Goal: Task Accomplishment & Management: Use online tool/utility

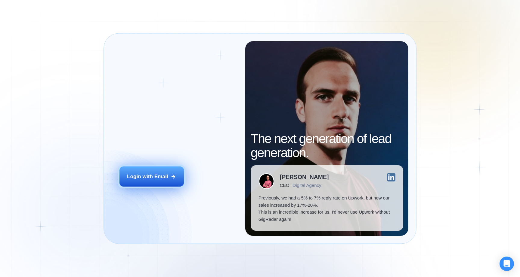
click at [143, 178] on div "Login with Email" at bounding box center [147, 176] width 41 height 7
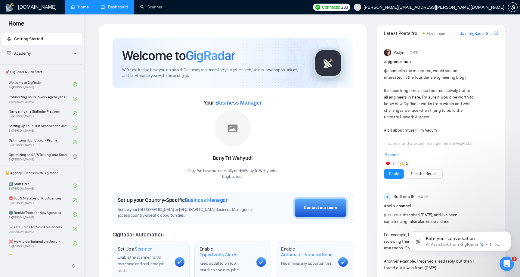
click at [114, 9] on link "Dashboard" at bounding box center [114, 7] width 27 height 5
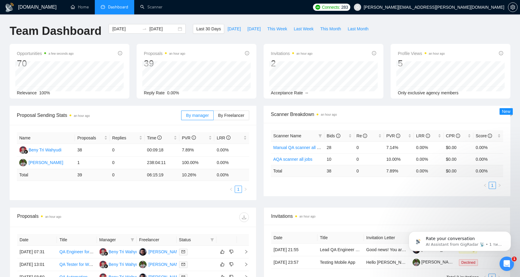
click at [259, 115] on div "Proposal Sending Stats an hour ago By manager By Freelancer Name Proposals Repl…" at bounding box center [133, 153] width 254 height 94
click at [259, 109] on div "Proposal Sending Stats an hour ago By manager By Freelancer Name Proposals Repl…" at bounding box center [133, 153] width 254 height 94
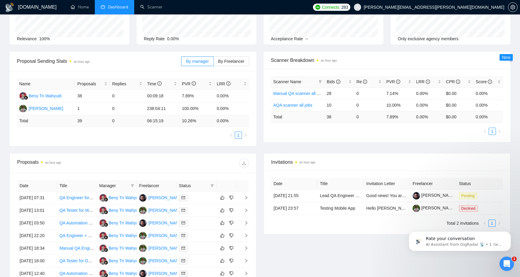
scroll to position [45, 0]
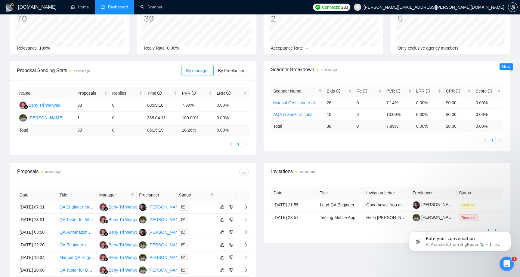
click at [260, 125] on div "Scanner Breakdown an hour ago Scanner Name Bids Re PVR LRR CPR Score Manual QA …" at bounding box center [387, 106] width 254 height 91
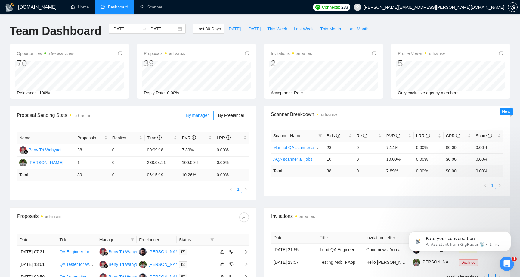
click at [132, 72] on div "Opportunities a few seconds ago 70 [DATE] Relevant 1 Relevance 100%" at bounding box center [69, 71] width 127 height 55
click at [149, 10] on link "Scanner" at bounding box center [151, 7] width 22 height 5
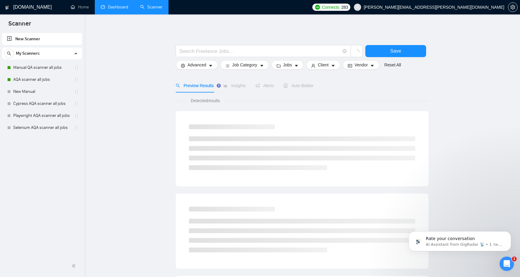
click at [258, 26] on div "Save Advanced Job Category Jobs Client Vendor Reset All Preview Results Insight…" at bounding box center [302, 270] width 253 height 492
click at [510, 11] on button "button" at bounding box center [513, 7] width 10 height 10
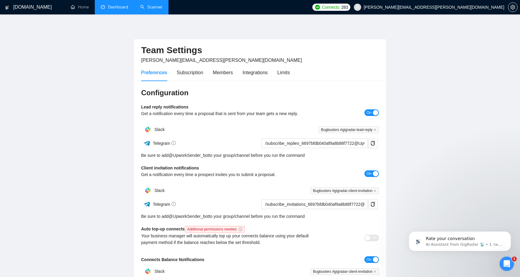
click at [294, 68] on div "Preferences Subscription Members Integrations Limits" at bounding box center [260, 72] width 238 height 17
click at [290, 75] on div "Limits" at bounding box center [283, 73] width 13 height 8
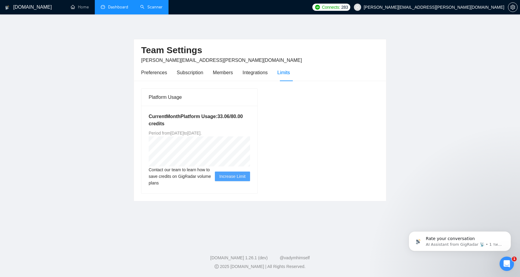
click at [116, 133] on main "Team Settings [PERSON_NAME][EMAIL_ADDRESS][PERSON_NAME][DOMAIN_NAME] Preference…" at bounding box center [260, 127] width 500 height 207
click at [119, 88] on main "Team Settings [PERSON_NAME][EMAIL_ADDRESS][PERSON_NAME][DOMAIN_NAME] Preference…" at bounding box center [260, 127] width 500 height 207
click at [151, 8] on link "Scanner" at bounding box center [151, 7] width 22 height 5
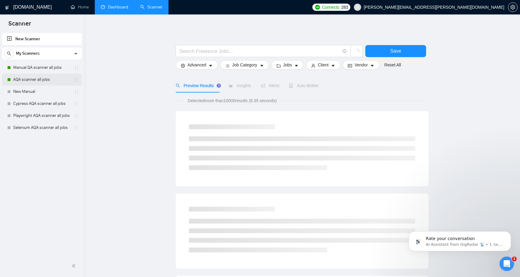
click at [37, 80] on link "AQA scanner all jobs" at bounding box center [41, 80] width 57 height 12
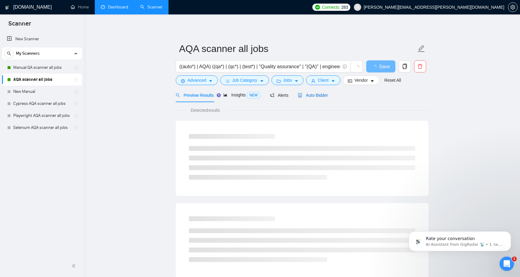
click at [314, 97] on span "Auto Bidder" at bounding box center [313, 95] width 30 height 5
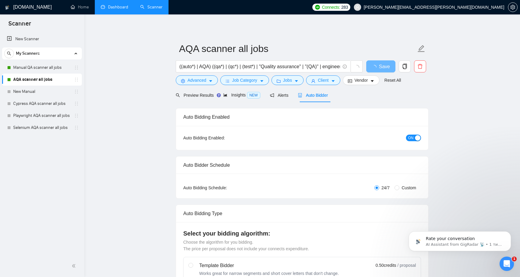
checkbox input "true"
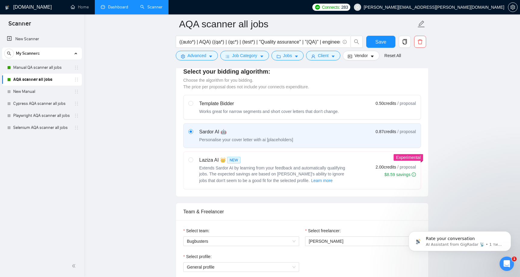
scroll to position [168, 0]
click at [190, 158] on input "radio" at bounding box center [190, 159] width 4 height 4
radio input "true"
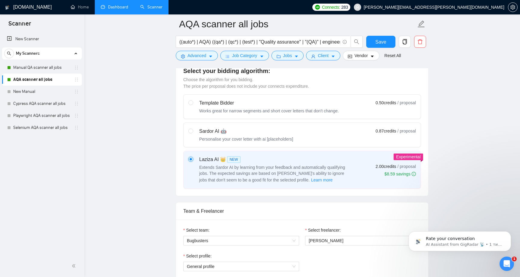
radio input "false"
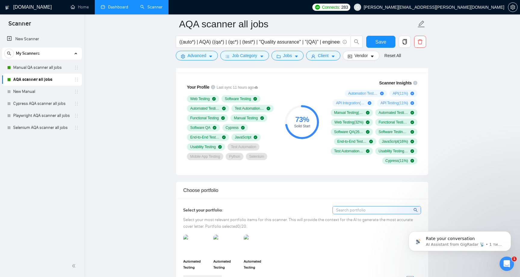
scroll to position [407, 0]
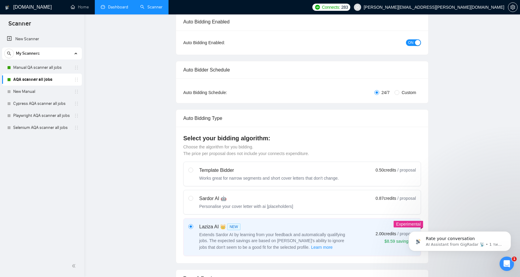
scroll to position [0, 0]
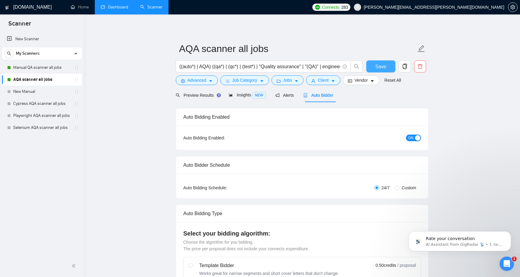
drag, startPoint x: 379, startPoint y: 65, endPoint x: 374, endPoint y: 66, distance: 4.9
click at [379, 65] on span "Save" at bounding box center [380, 67] width 11 height 8
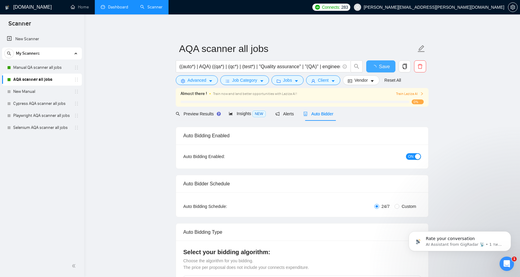
checkbox input "true"
click at [403, 94] on span "Train Laziza AI" at bounding box center [410, 94] width 28 height 6
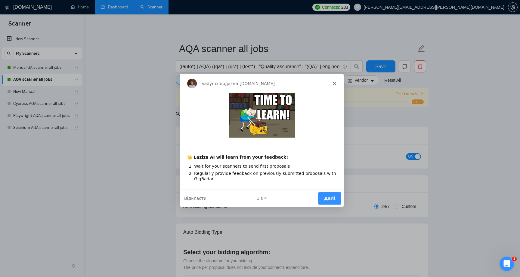
scroll to position [9, 0]
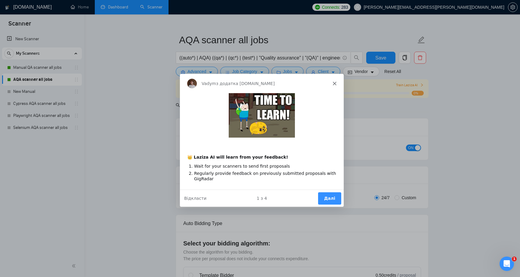
click at [332, 198] on button "Далі" at bounding box center [329, 198] width 23 height 12
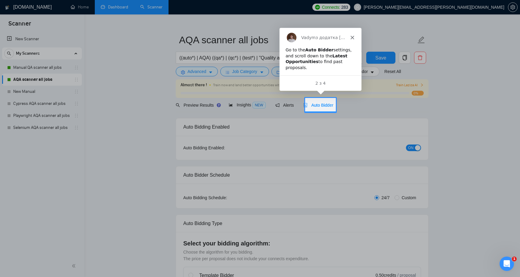
scroll to position [0, 0]
click at [324, 65] on div "Go to the Auto Bidder settings, and scroll down to the Latest Opportunities to …" at bounding box center [320, 58] width 70 height 23
click at [353, 105] on div at bounding box center [428, 105] width 184 height 14
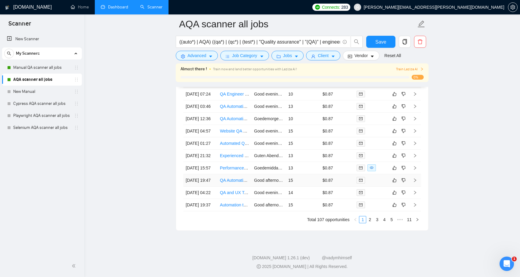
scroll to position [1632, 0]
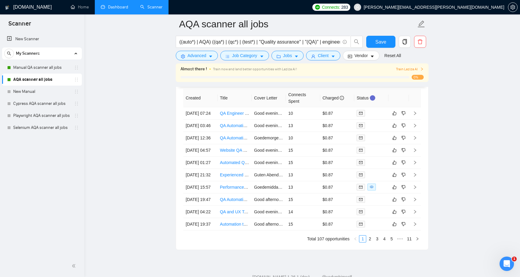
scroll to position [1551, 0]
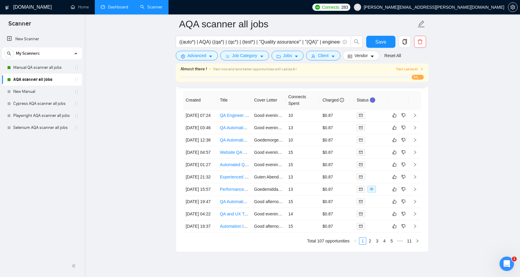
click at [409, 67] on span "Train Laziza AI" at bounding box center [410, 69] width 28 height 6
click at [414, 74] on div "Almost there ! Train now and land better opportunities with Laziza AI ! Train L…" at bounding box center [301, 73] width 243 height 14
click at [410, 71] on span "Train Laziza AI" at bounding box center [410, 69] width 28 height 6
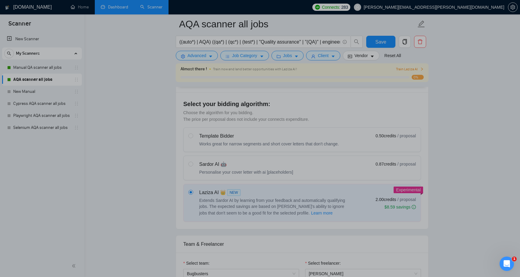
scroll to position [0, 0]
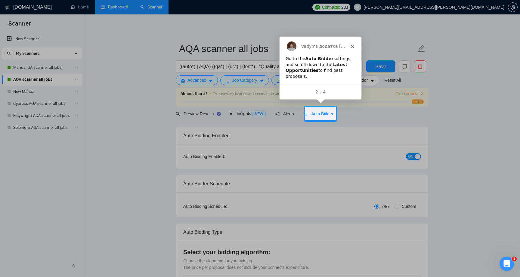
click at [320, 92] on div "2 з 4" at bounding box center [320, 91] width 82 height 6
click at [310, 88] on div "2 з 4" at bounding box center [320, 91] width 82 height 15
click at [317, 66] on div "Go to the Auto Bidder settings, and scroll down to the Latest Opportunities to …" at bounding box center [320, 66] width 70 height 23
click at [315, 77] on div "Go to the Auto Bidder settings, and scroll down to the Latest Opportunities to …" at bounding box center [320, 66] width 70 height 23
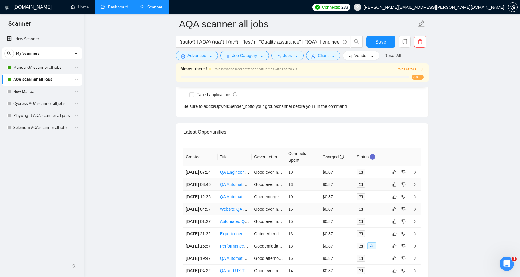
scroll to position [1499, 0]
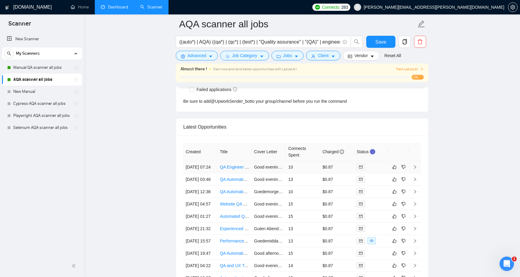
click at [237, 170] on link "QA Engineer for Desktop App Testing and Automation" at bounding box center [270, 167] width 100 height 5
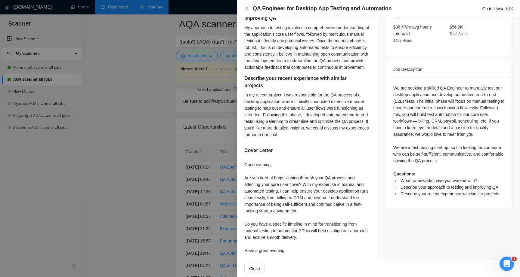
scroll to position [218, 0]
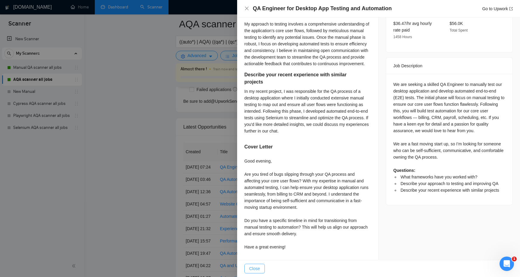
click at [255, 270] on span "Close" at bounding box center [254, 269] width 11 height 7
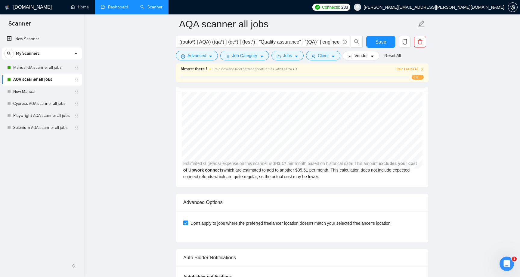
scroll to position [1213, 0]
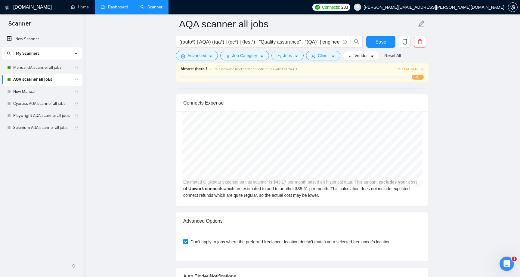
click at [406, 67] on span "Train Laziza AI" at bounding box center [410, 69] width 28 height 6
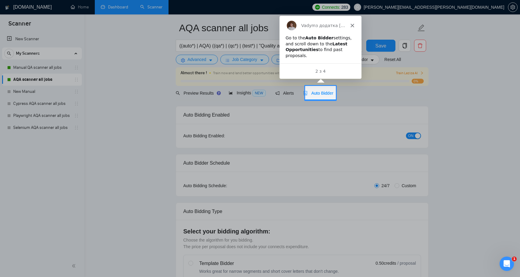
scroll to position [0, 0]
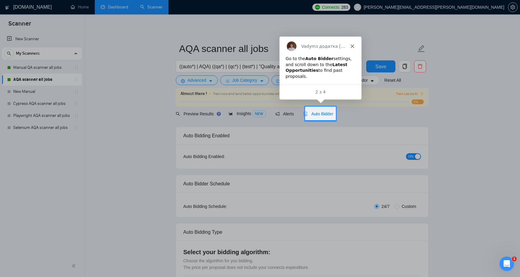
click at [332, 75] on div "Go to the Auto Bidder settings, and scroll down to the Latest Opportunities to …" at bounding box center [320, 66] width 70 height 23
click at [328, 63] on b "Latest Opportunities" at bounding box center [316, 67] width 62 height 11
click at [319, 65] on div "Go to the Auto Bidder settings, and scroll down to the Latest Opportunities to …" at bounding box center [320, 66] width 70 height 23
click at [319, 91] on div "2 з 4" at bounding box center [320, 91] width 82 height 6
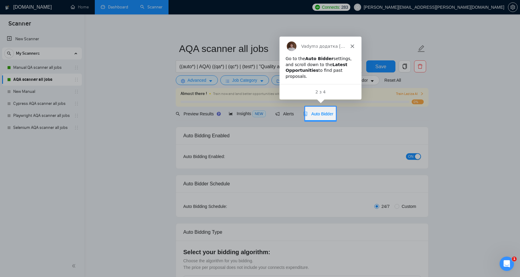
click at [323, 95] on div "2 з 4" at bounding box center [320, 91] width 82 height 15
click at [329, 90] on div "2 з 4" at bounding box center [320, 91] width 82 height 6
click at [353, 44] on div "Vadym з додатка [DOMAIN_NAME]" at bounding box center [320, 45] width 82 height 19
click at [352, 43] on div "Vadym з додатка [DOMAIN_NAME]" at bounding box center [320, 45] width 82 height 19
click at [352, 44] on icon "Закрити" at bounding box center [352, 46] width 4 height 4
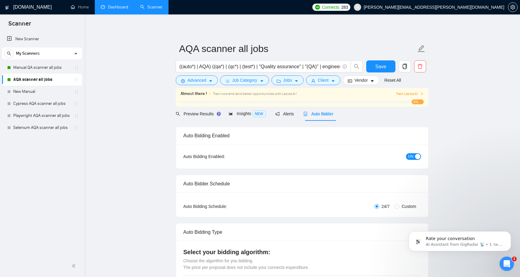
click at [409, 94] on span "Train Laziza AI" at bounding box center [410, 94] width 28 height 6
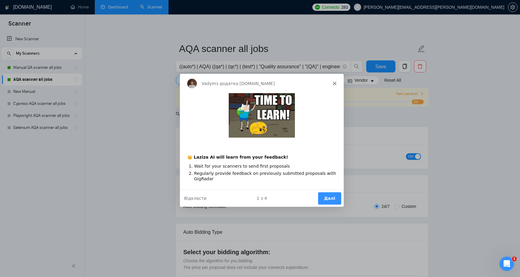
click at [251, 199] on div "1 з 4" at bounding box center [262, 198] width 164 height 6
click at [330, 199] on button "Далі" at bounding box center [329, 198] width 23 height 12
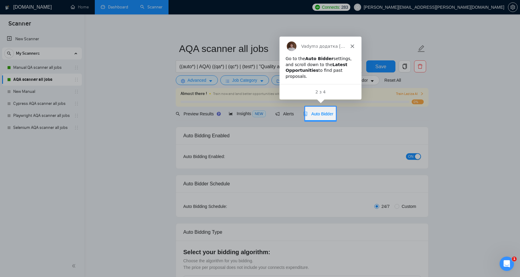
click at [354, 93] on div "2 з 4" at bounding box center [320, 91] width 82 height 6
click at [346, 92] on div "2 з 4" at bounding box center [320, 91] width 82 height 6
click at [286, 91] on div "2 з 4" at bounding box center [320, 91] width 82 height 6
click at [298, 91] on div "2 з 4" at bounding box center [320, 91] width 82 height 6
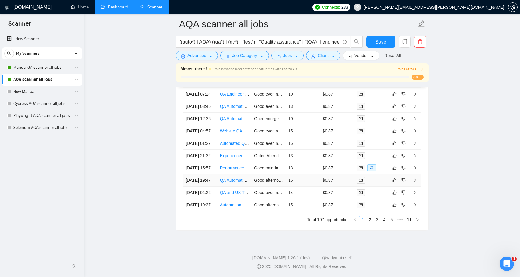
scroll to position [1632, 0]
click at [371, 222] on link "2" at bounding box center [369, 220] width 7 height 7
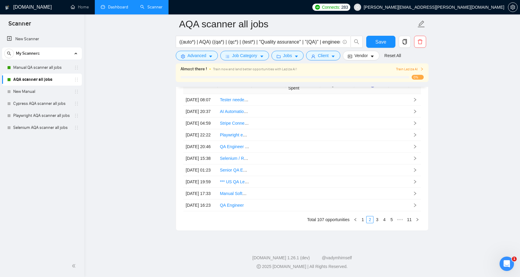
click at [362, 220] on link "1" at bounding box center [362, 220] width 7 height 7
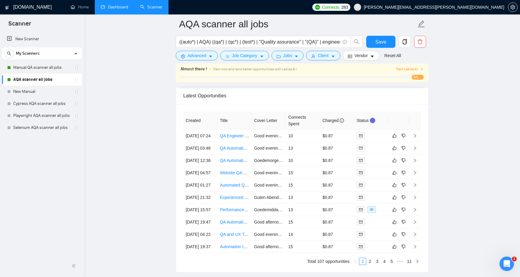
scroll to position [1523, 0]
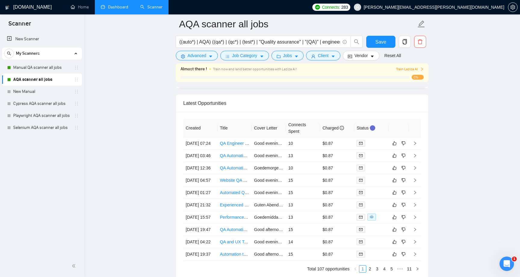
click at [405, 75] on div "0%" at bounding box center [301, 77] width 243 height 5
click at [415, 75] on span "0%" at bounding box center [417, 77] width 12 height 5
click at [415, 74] on div "Almost there ! Train now and land better opportunities with Laziza AI ! Train L…" at bounding box center [301, 73] width 243 height 14
click at [413, 71] on span "Train Laziza AI" at bounding box center [410, 69] width 28 height 6
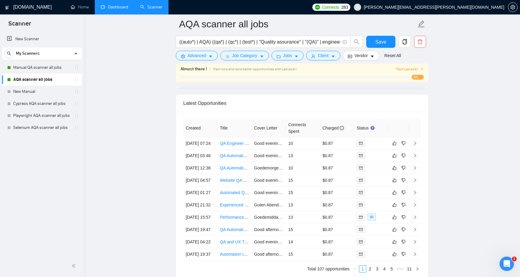
click at [413, 71] on span "Train Laziza AI" at bounding box center [410, 69] width 28 height 6
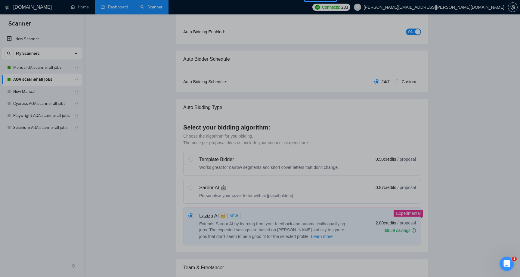
scroll to position [0, 0]
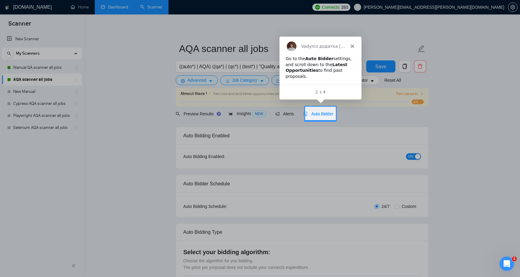
click at [375, 113] on div at bounding box center [428, 114] width 184 height 14
click at [352, 45] on polygon "Закрити" at bounding box center [352, 46] width 4 height 4
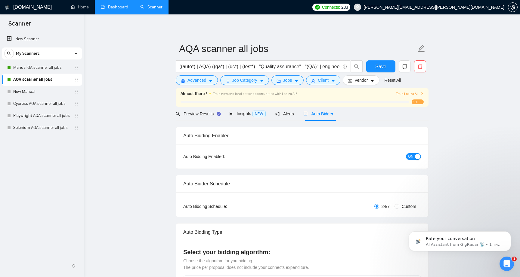
click at [111, 8] on link "Dashboard" at bounding box center [114, 7] width 27 height 5
